Goal: Check status: Check status

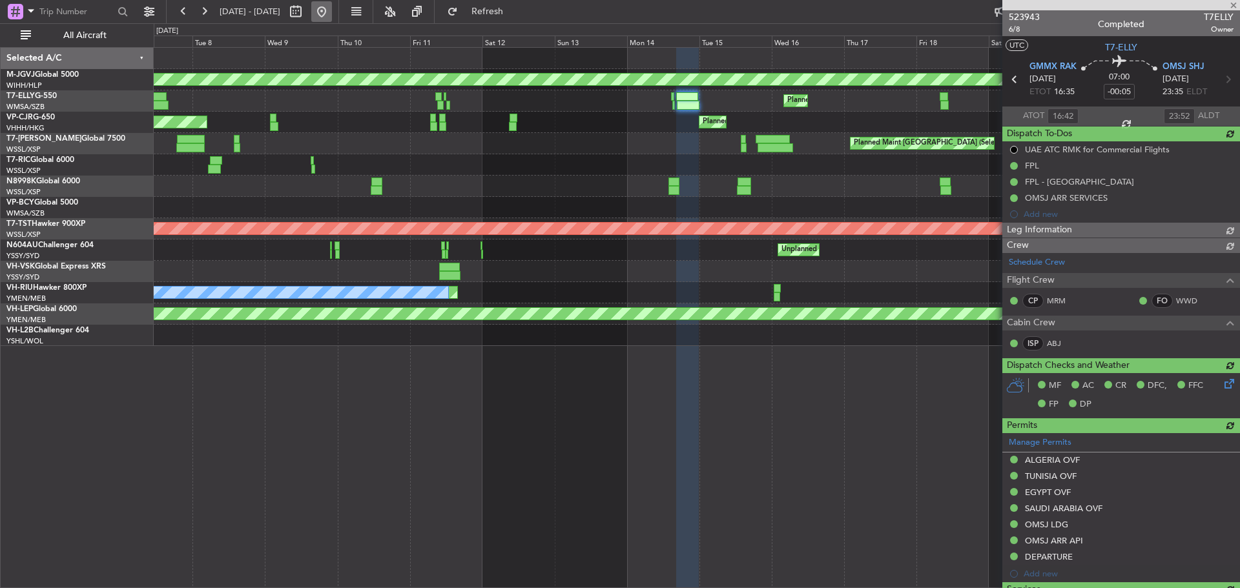
click at [332, 6] on button at bounding box center [321, 11] width 21 height 21
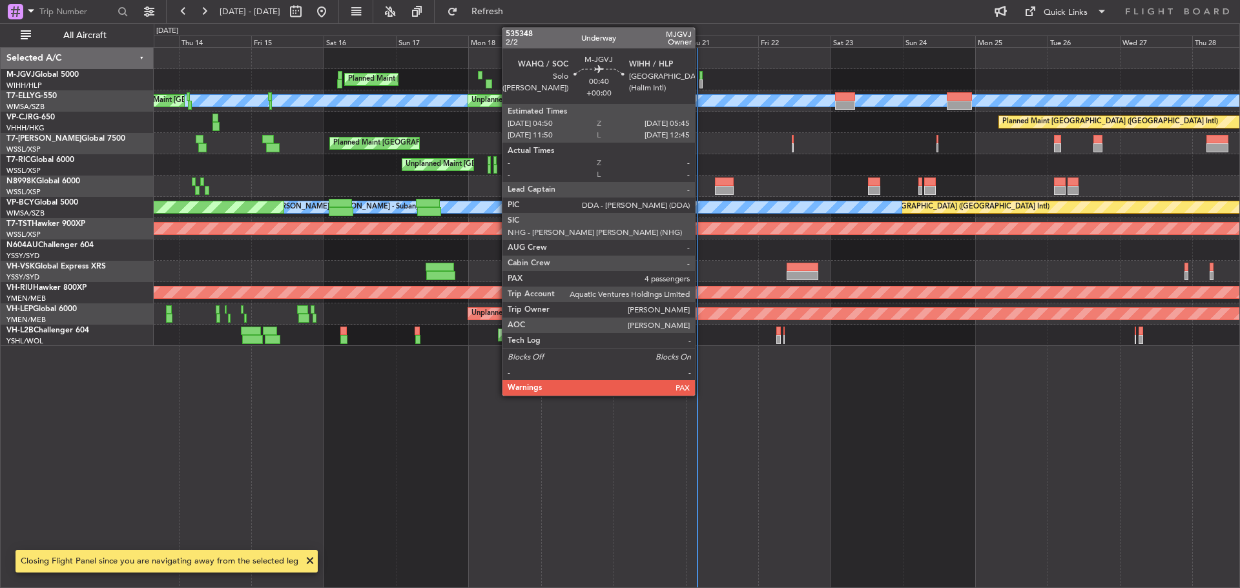
click at [700, 77] on div at bounding box center [700, 75] width 3 height 9
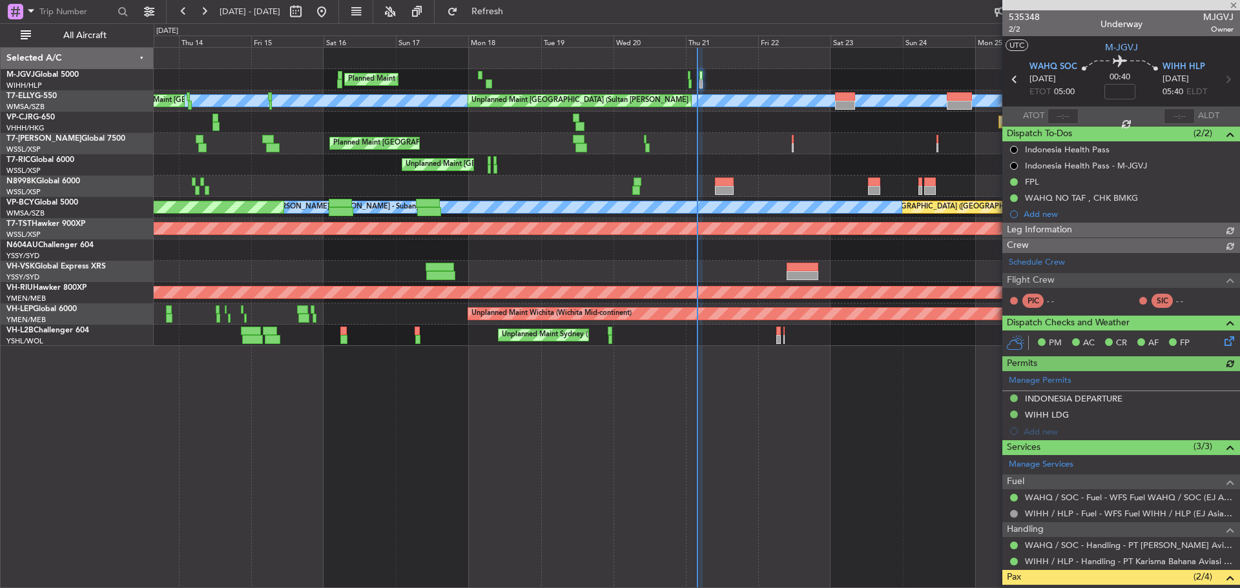
type input "[PERSON_NAME] (EYU)"
type input "F0405"
type input "[PERSON_NAME] (EYU)"
type input "F0405"
type input "[PERSON_NAME] (EYU)"
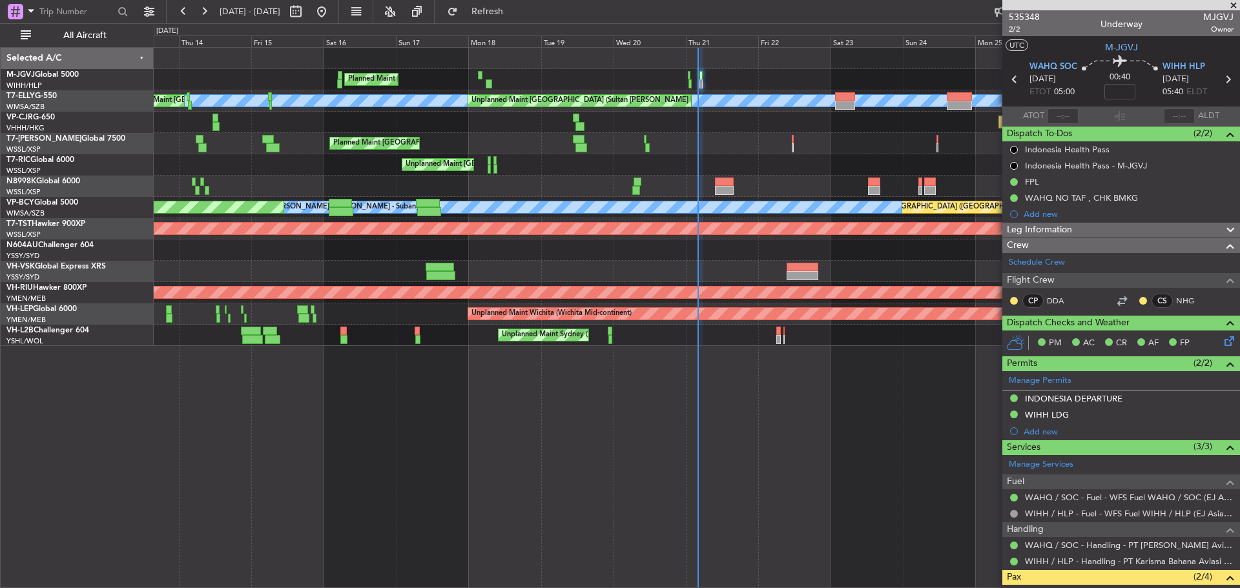
type input "F0405"
type input "[PERSON_NAME] (EYU)"
type input "F0405"
type input "[PERSON_NAME] (EYU)"
type input "F0405"
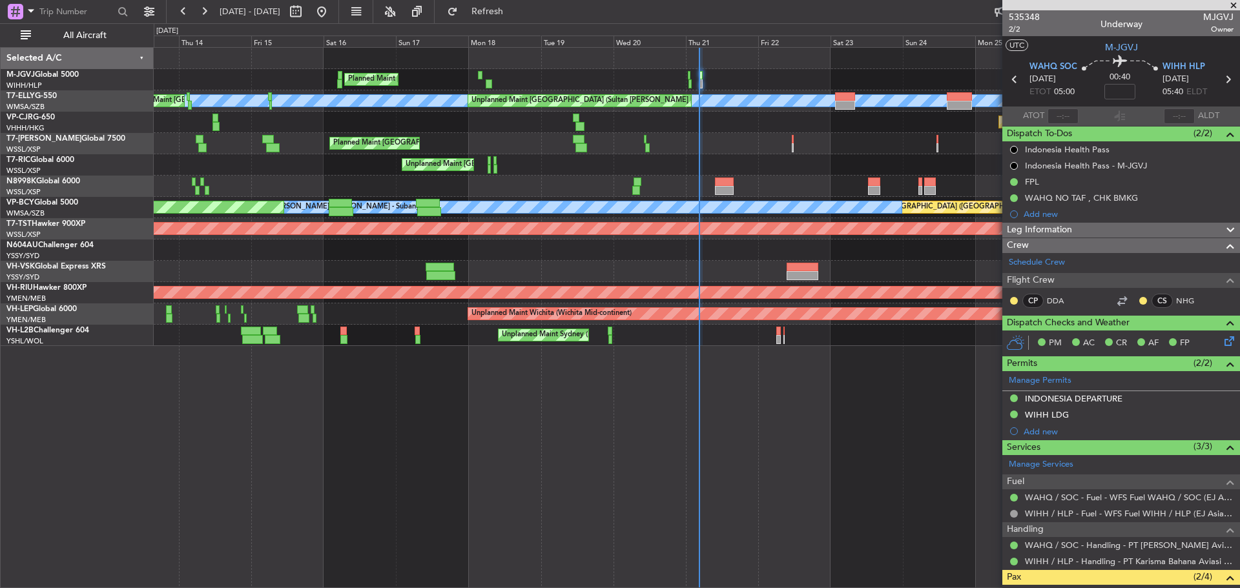
type input "[PERSON_NAME] (EYU)"
type input "F0405"
